Goal: Find contact information: Find contact information

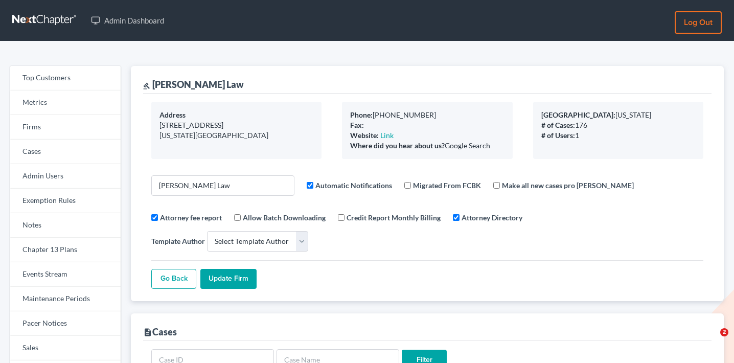
select select
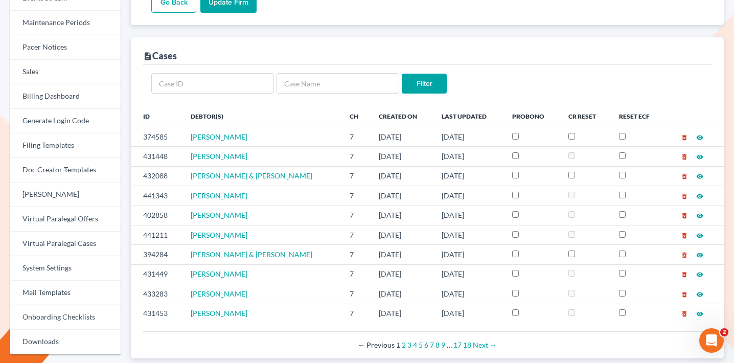
scroll to position [66, 0]
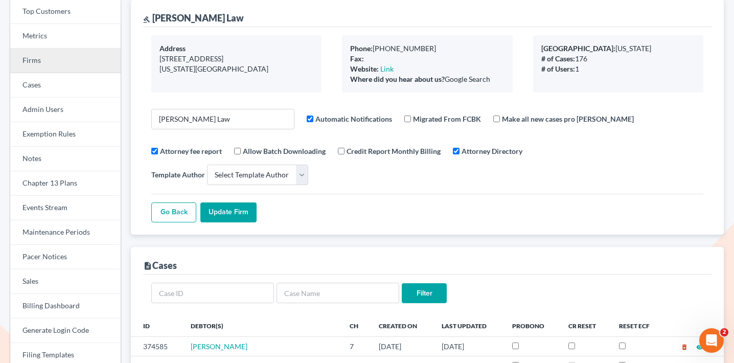
click at [87, 59] on link "Firms" at bounding box center [65, 61] width 110 height 25
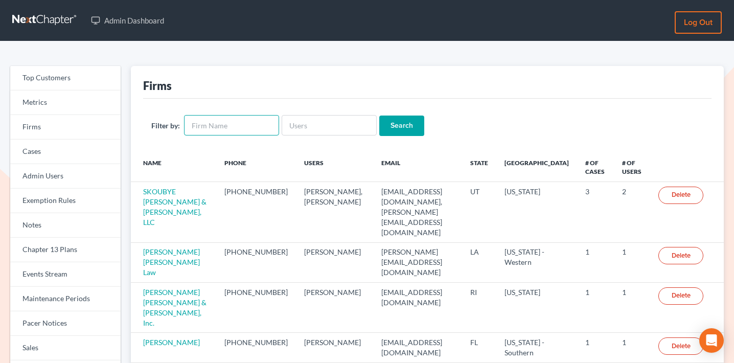
click at [251, 128] on input "text" at bounding box center [231, 125] width 95 height 20
type input "[PERSON_NAME] law"
click at [380, 116] on input "Search" at bounding box center [402, 126] width 45 height 20
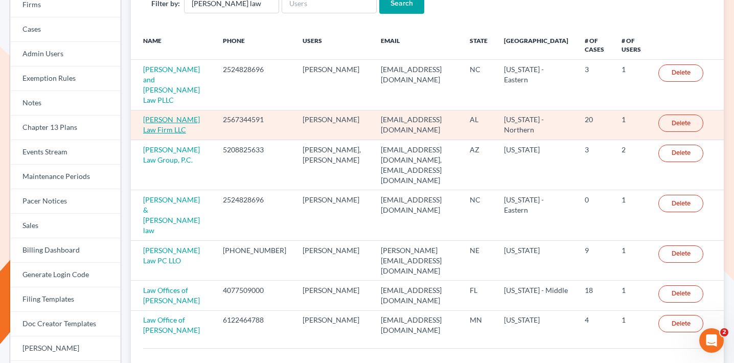
scroll to position [120, 0]
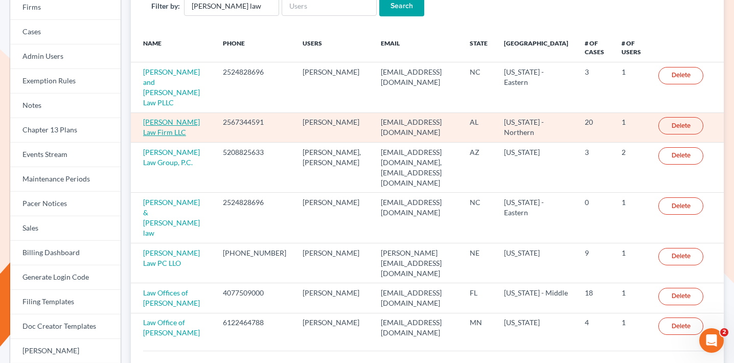
click at [149, 118] on link "[PERSON_NAME] Law Firm LLC" at bounding box center [171, 127] width 57 height 19
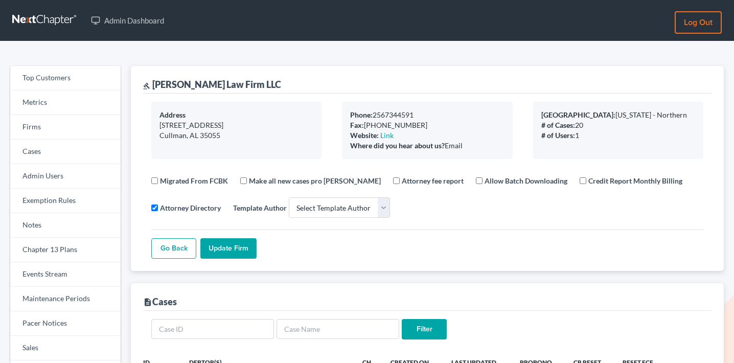
select select
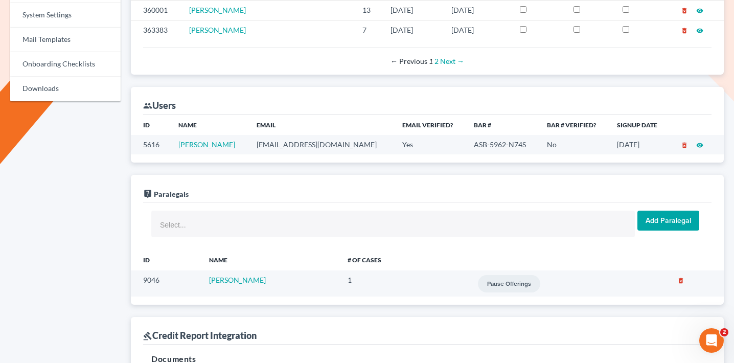
scroll to position [794, 0]
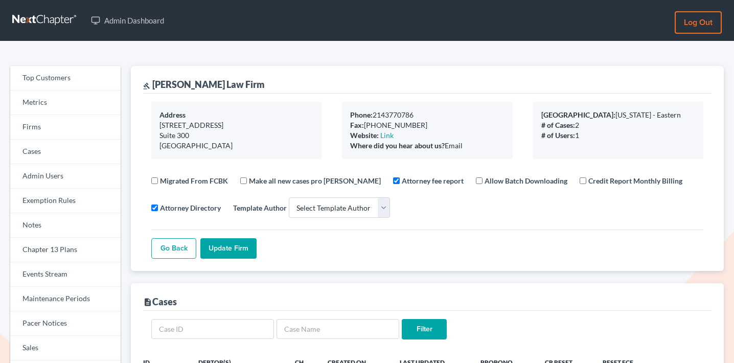
select select
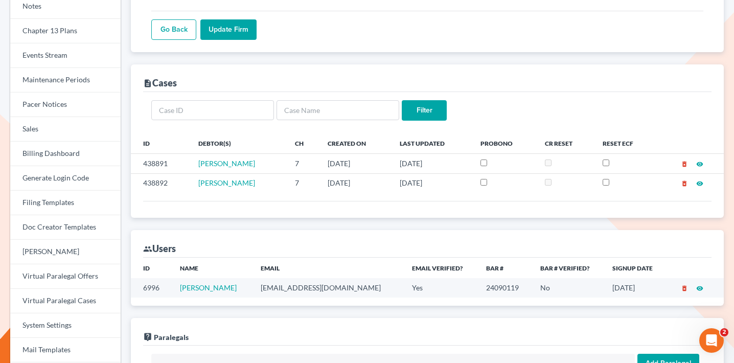
scroll to position [227, 0]
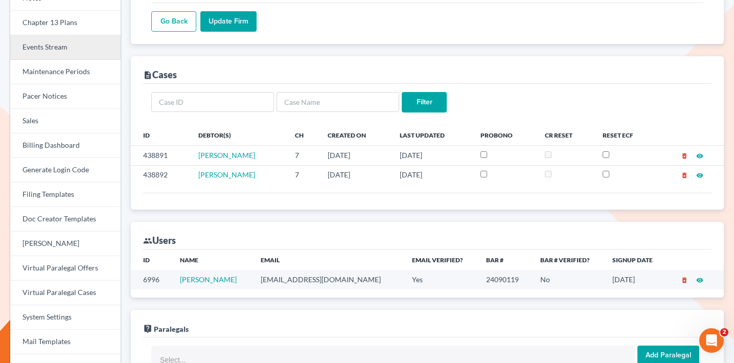
click at [67, 49] on link "Events Stream" at bounding box center [65, 47] width 110 height 25
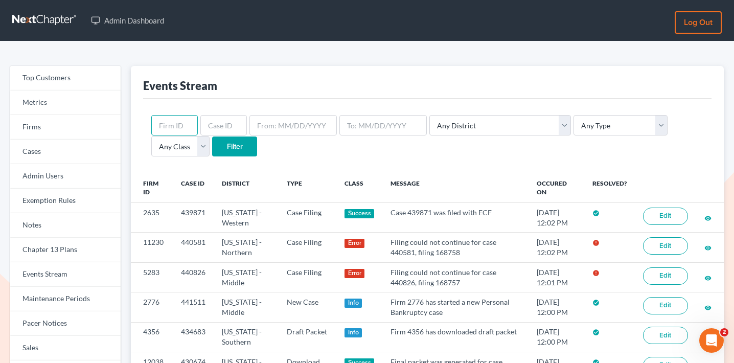
click at [180, 124] on input "text" at bounding box center [174, 125] width 47 height 20
paste input "4550"
type input "4550"
click at [212, 149] on input "Filter" at bounding box center [234, 147] width 45 height 20
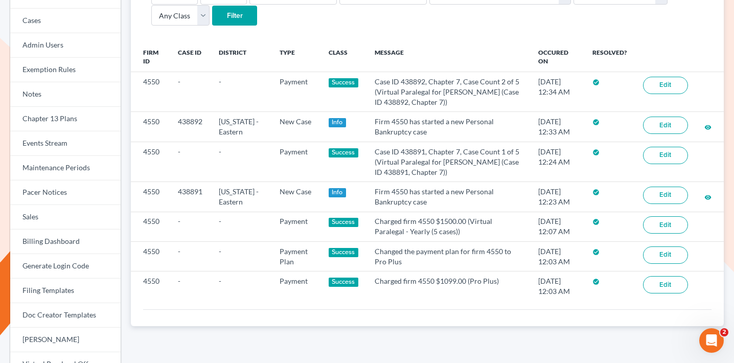
scroll to position [133, 0]
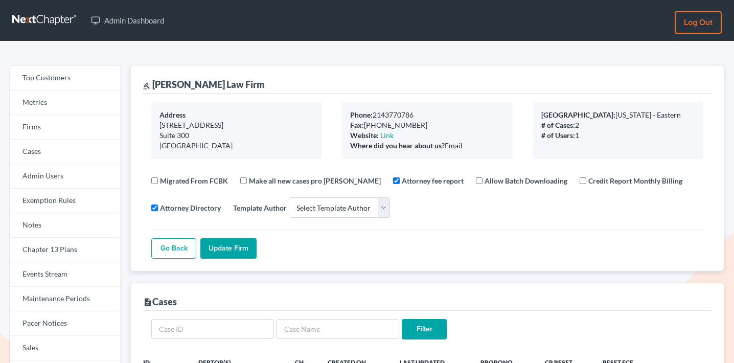
select select
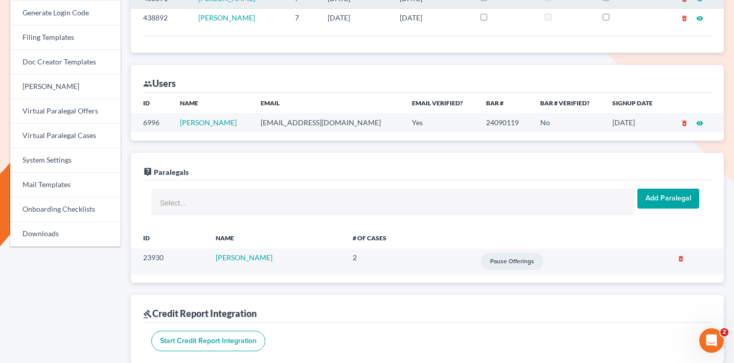
scroll to position [400, 0]
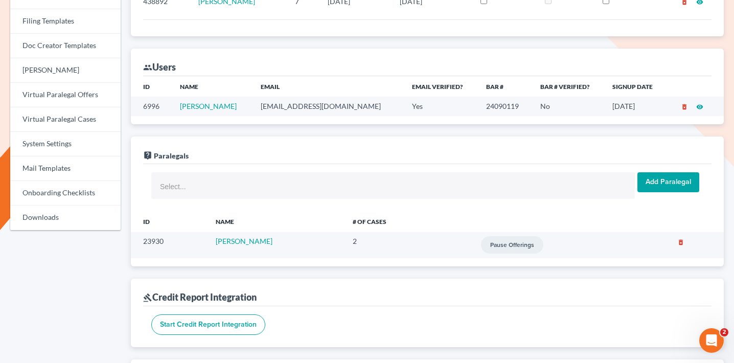
click at [294, 107] on td "[EMAIL_ADDRESS][DOMAIN_NAME]" at bounding box center [328, 106] width 151 height 19
click at [294, 107] on td "avia@gauthierlawfirm.com" at bounding box center [328, 106] width 151 height 19
copy td "avia@gauthierlawfirm.com"
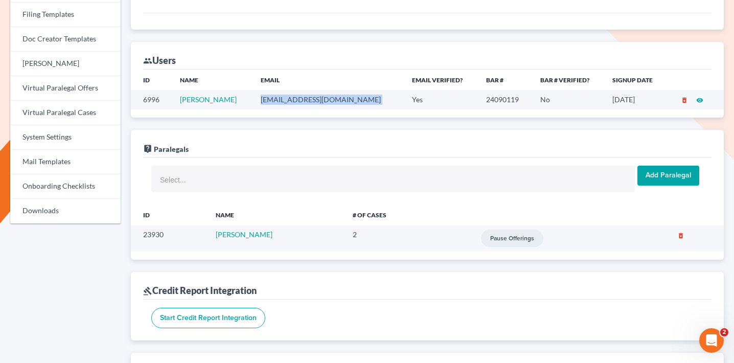
scroll to position [400, 0]
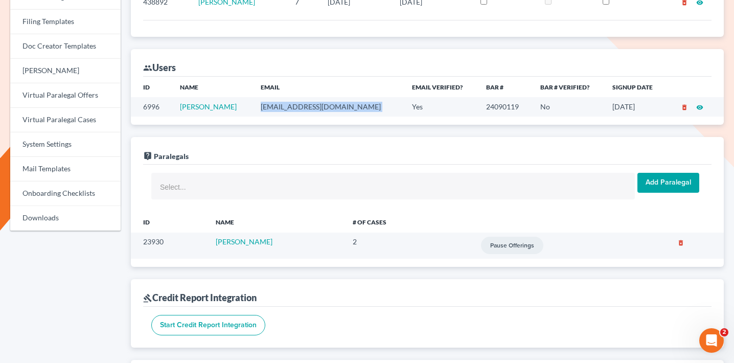
copy td "avia@gauthierlawfirm.com"
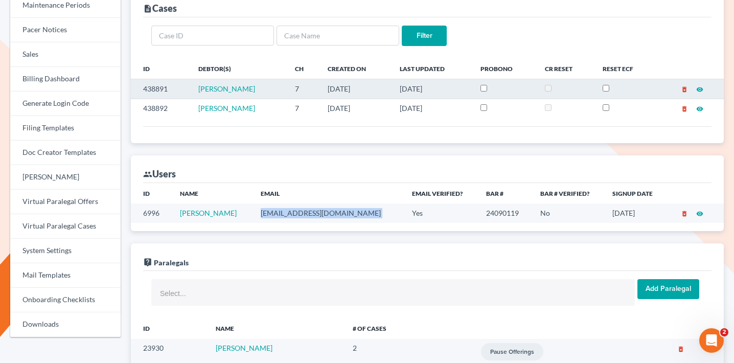
scroll to position [330, 0]
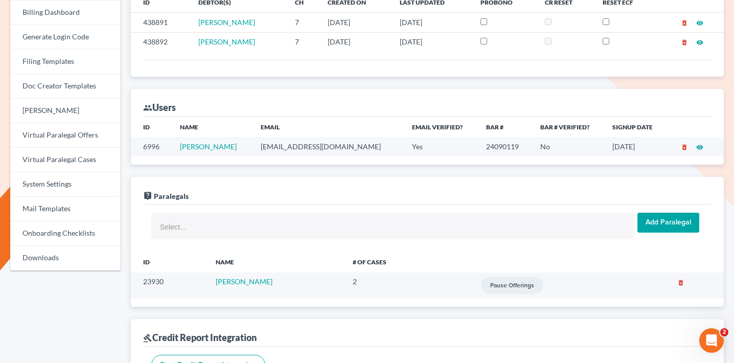
scroll to position [361, 0]
